Goal: Information Seeking & Learning: Check status

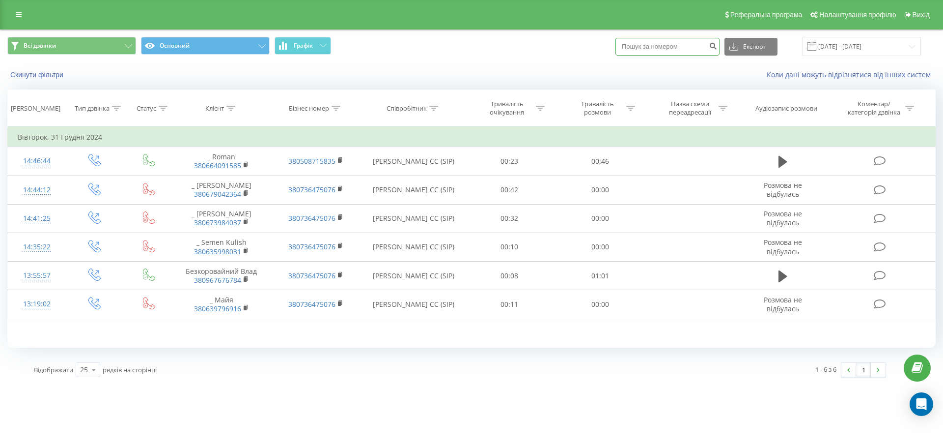
click at [677, 47] on input at bounding box center [668, 47] width 104 height 18
paste input "380987838910"
type input "380987838910"
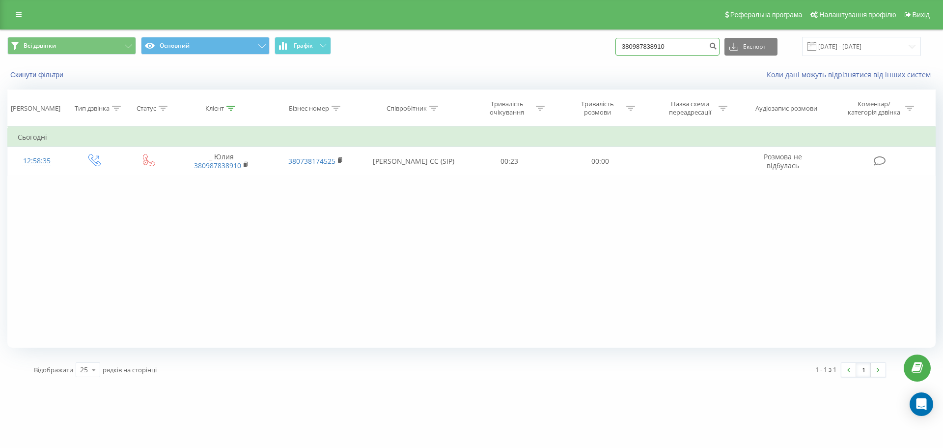
click at [663, 46] on input "380987838910" at bounding box center [668, 47] width 104 height 18
paste input "380683276305"
click at [703, 45] on input "380987838380683276305910" at bounding box center [668, 47] width 104 height 18
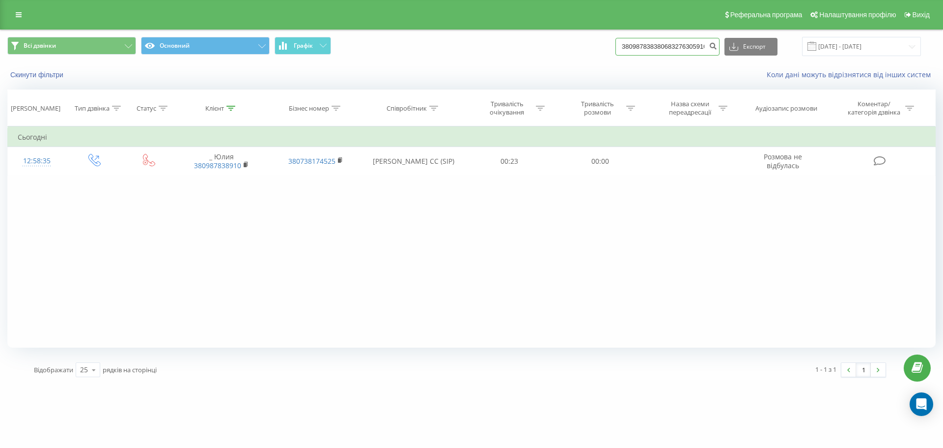
paste input "683276305"
type input "380683276305"
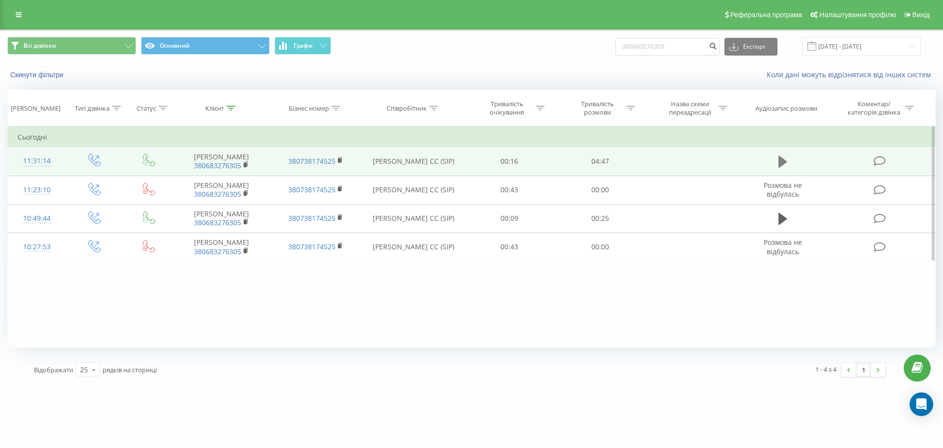
click at [780, 160] on icon at bounding box center [783, 162] width 9 height 12
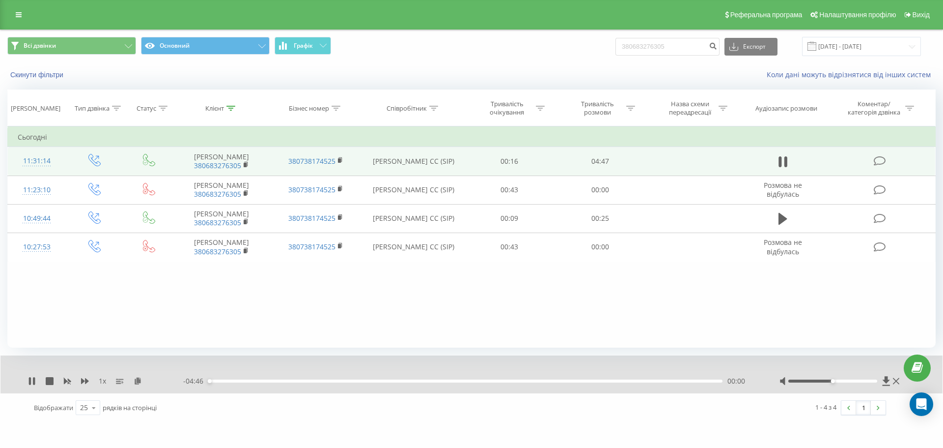
click at [877, 380] on div at bounding box center [833, 380] width 89 height 3
click at [28, 382] on icon at bounding box center [32, 381] width 8 height 8
